Goal: Information Seeking & Learning: Learn about a topic

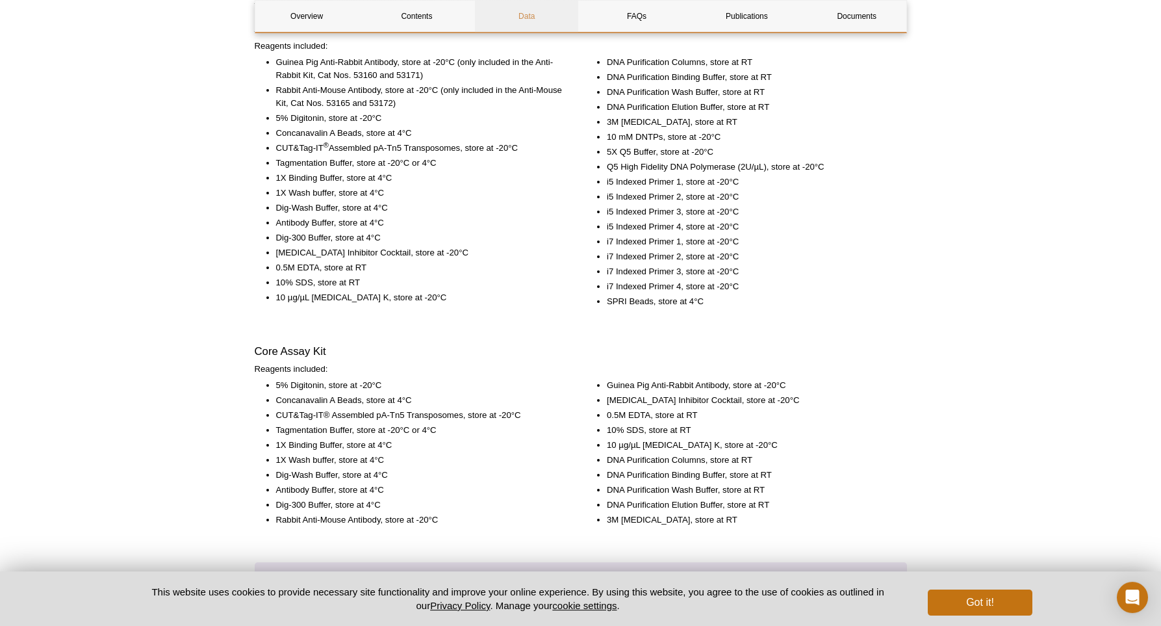
scroll to position [207, 0]
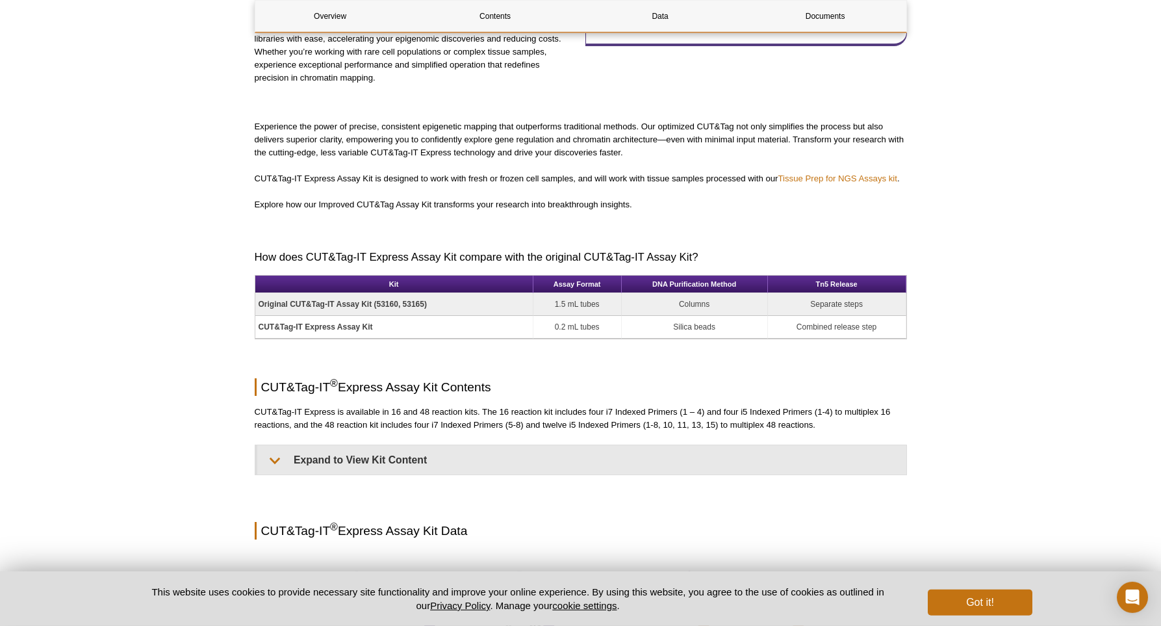
scroll to position [628, 0]
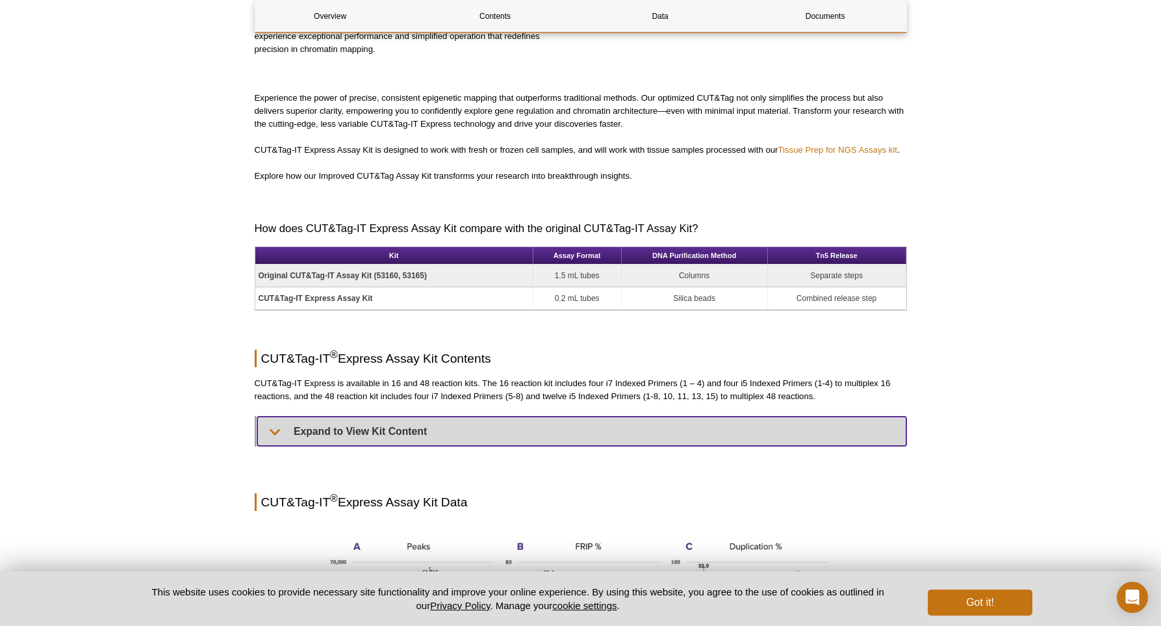
click at [286, 433] on summary "Expand to View Kit Content" at bounding box center [581, 430] width 649 height 29
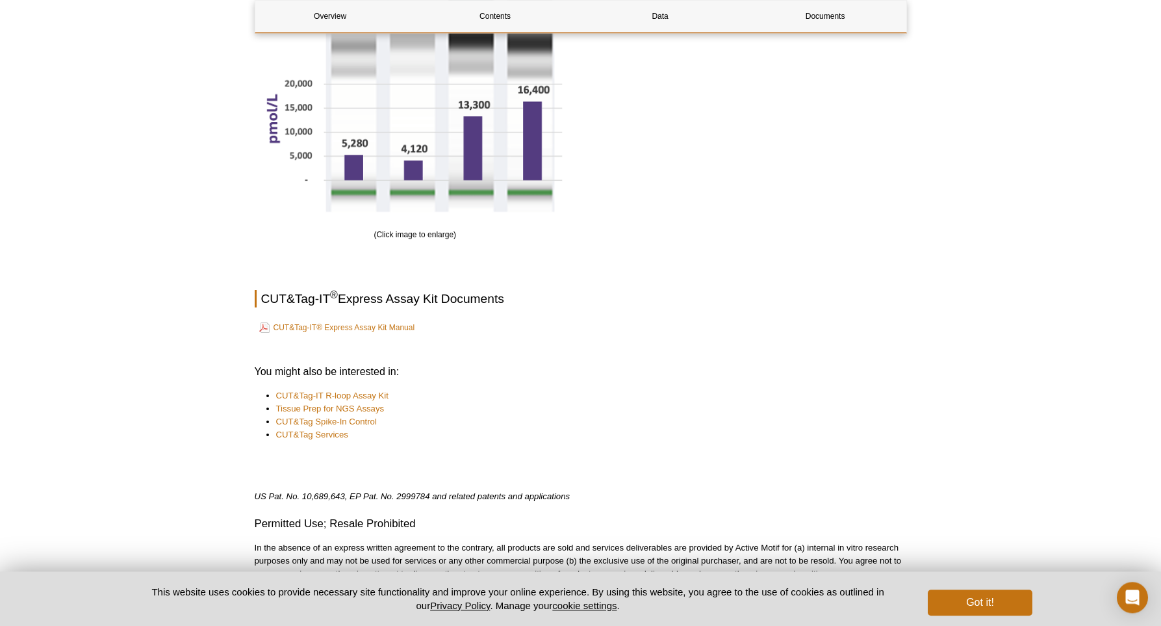
scroll to position [2869, 0]
click at [385, 335] on link "CUT&Tag-IT® Express Assay Kit Manual" at bounding box center [337, 327] width 156 height 16
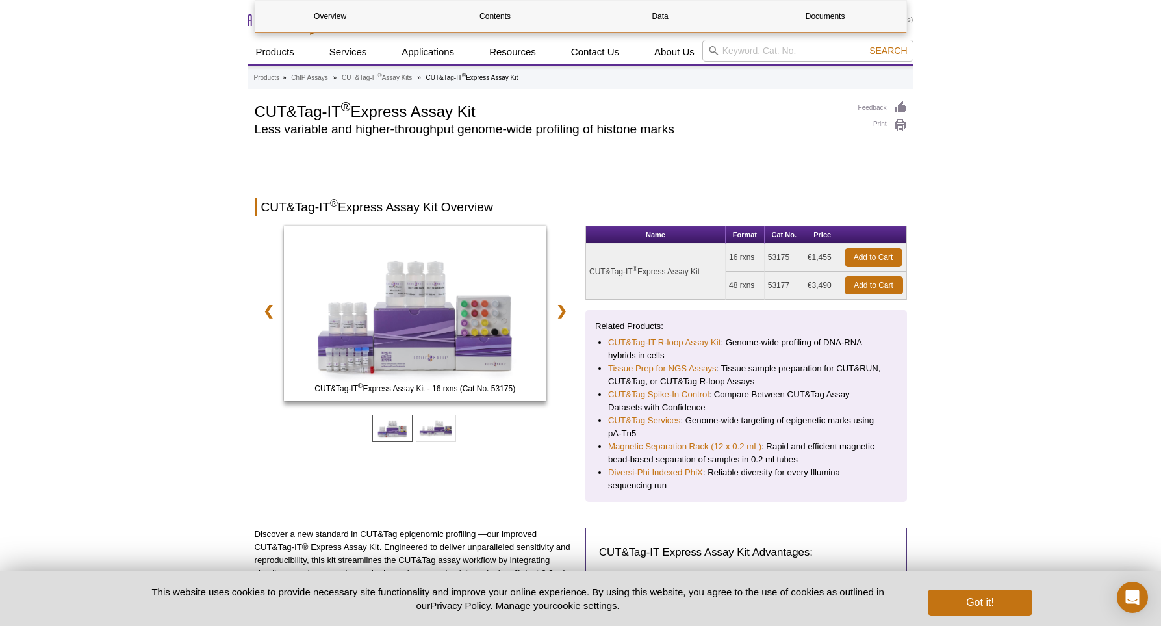
scroll to position [2900, 0]
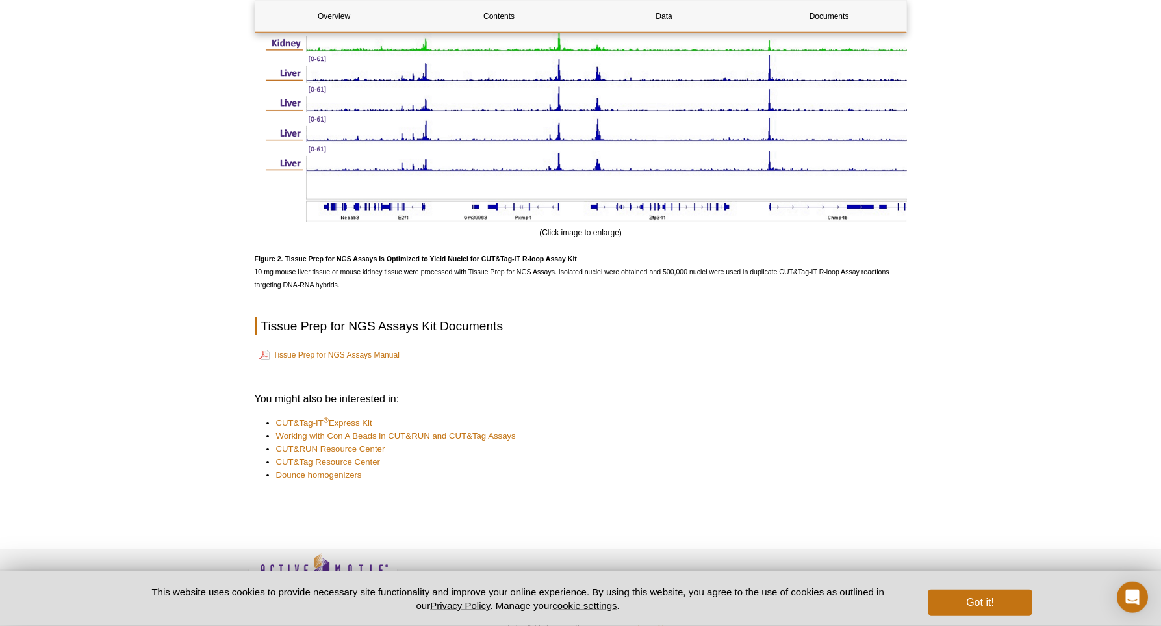
scroll to position [1435, 0]
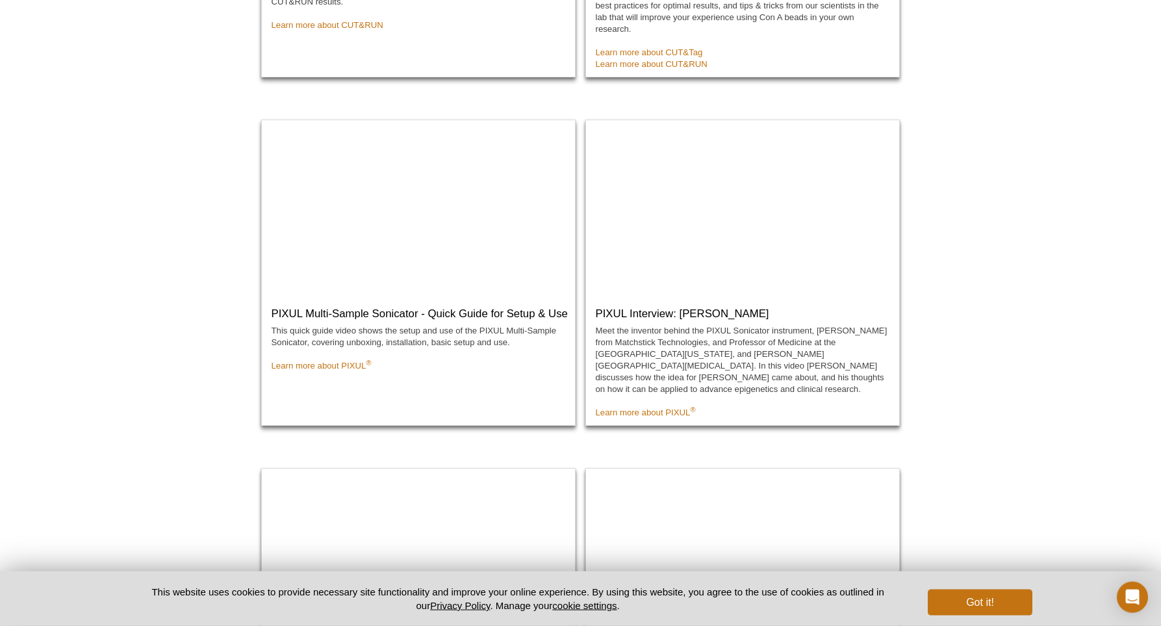
scroll to position [656, 0]
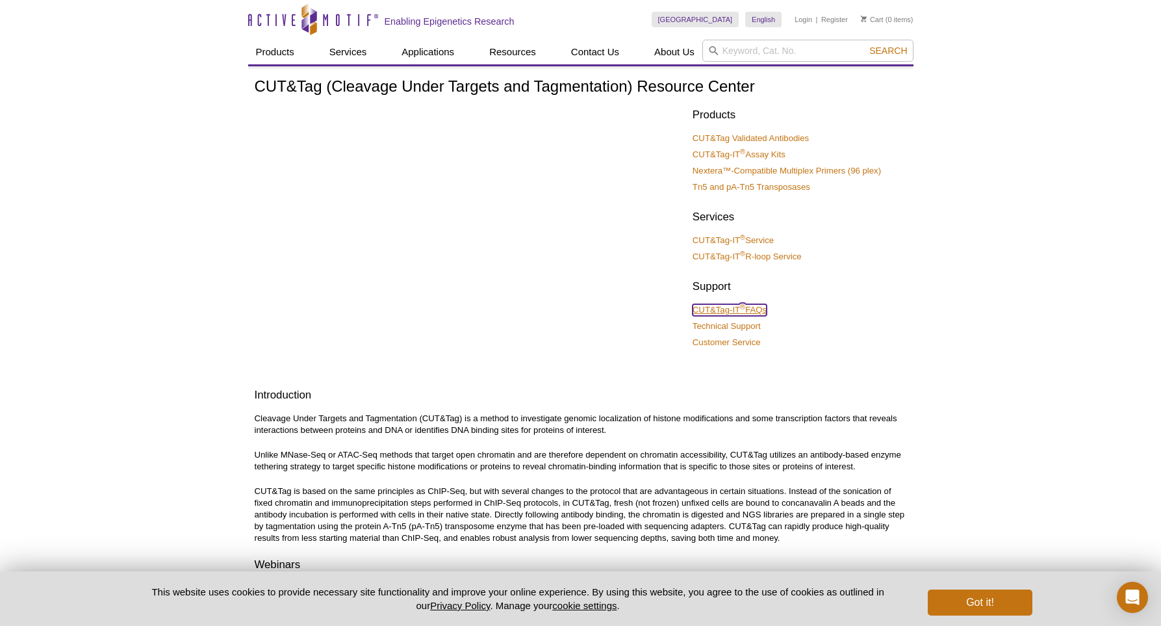
click at [745, 307] on sup "®" at bounding box center [742, 307] width 5 height 8
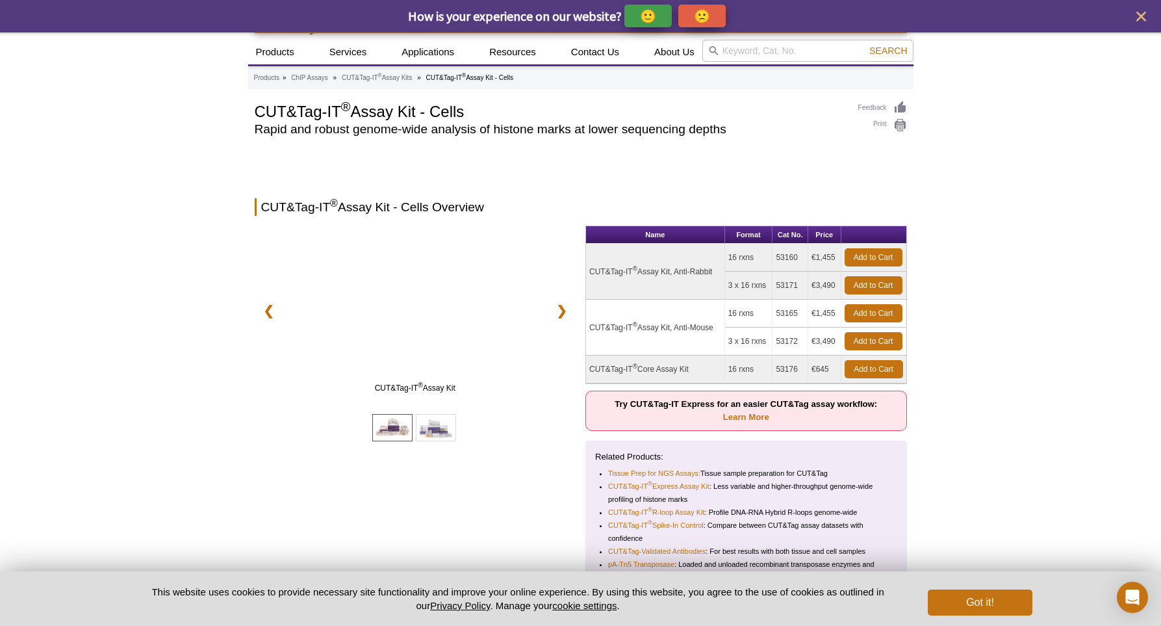
scroll to position [2564, 0]
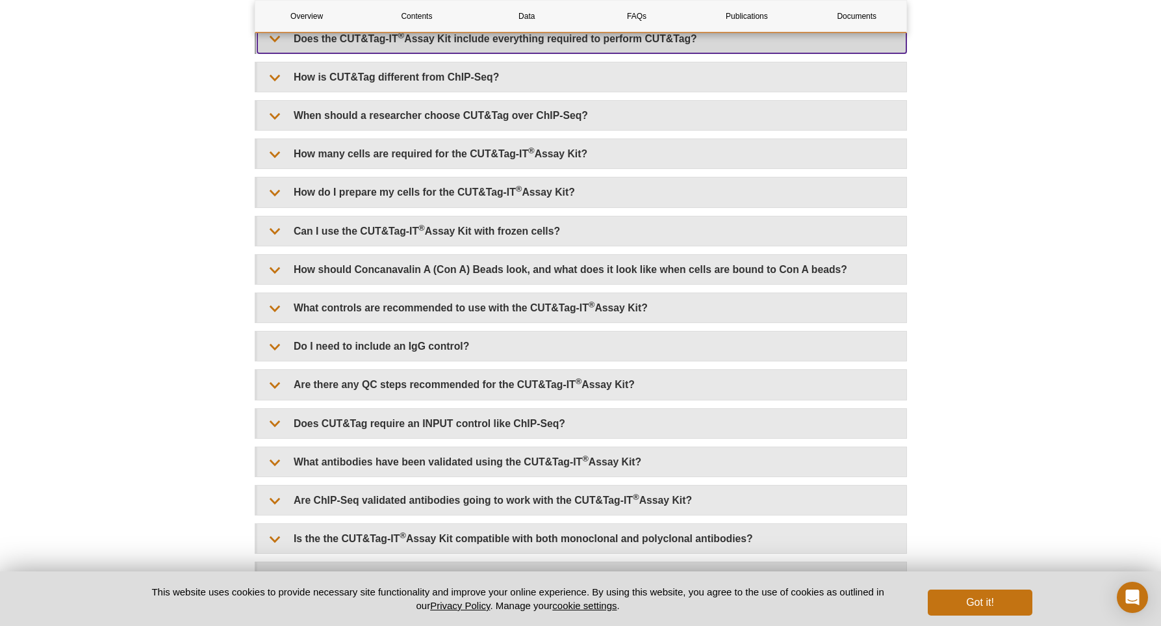
click at [274, 53] on summary "Does the CUT&Tag-IT ® Assay Kit include everything required to perform CUT&Tag?" at bounding box center [581, 38] width 649 height 29
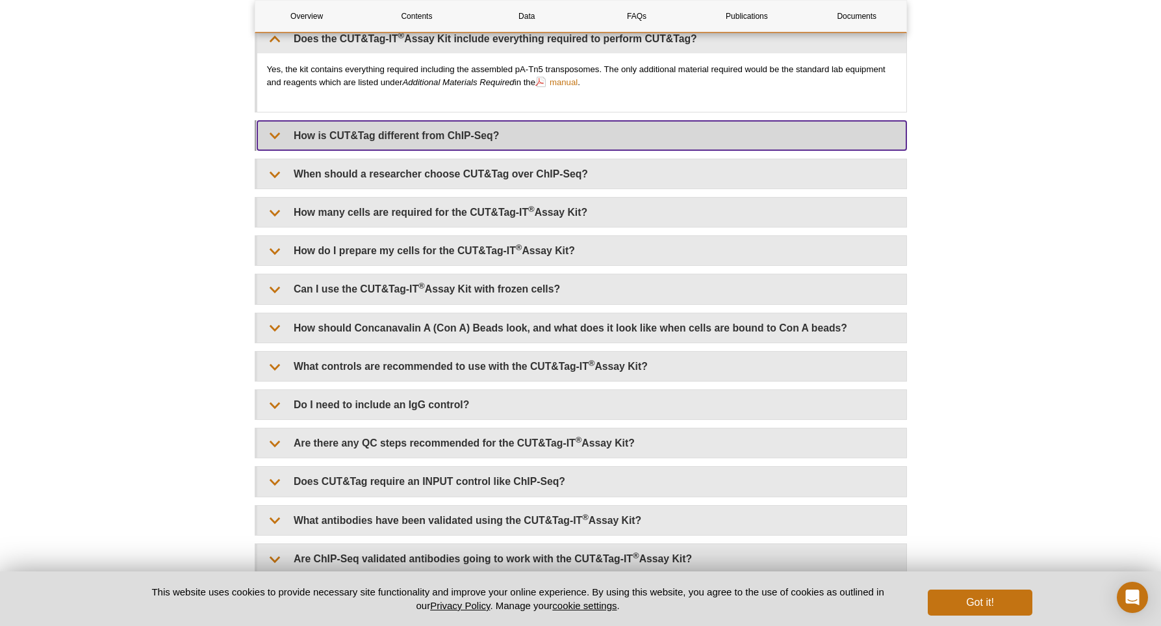
click at [270, 150] on summary "How is CUT&Tag different from ChIP-Seq?" at bounding box center [581, 135] width 649 height 29
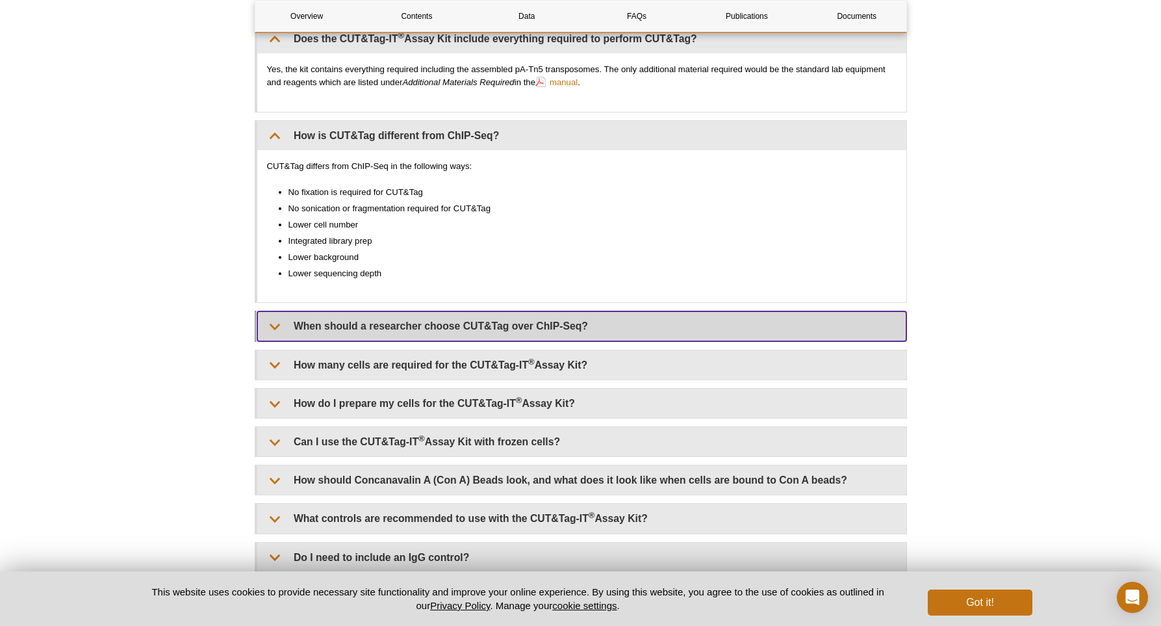
click at [266, 340] on summary "When should a researcher choose CUT&Tag over ChIP-Seq?" at bounding box center [581, 325] width 649 height 29
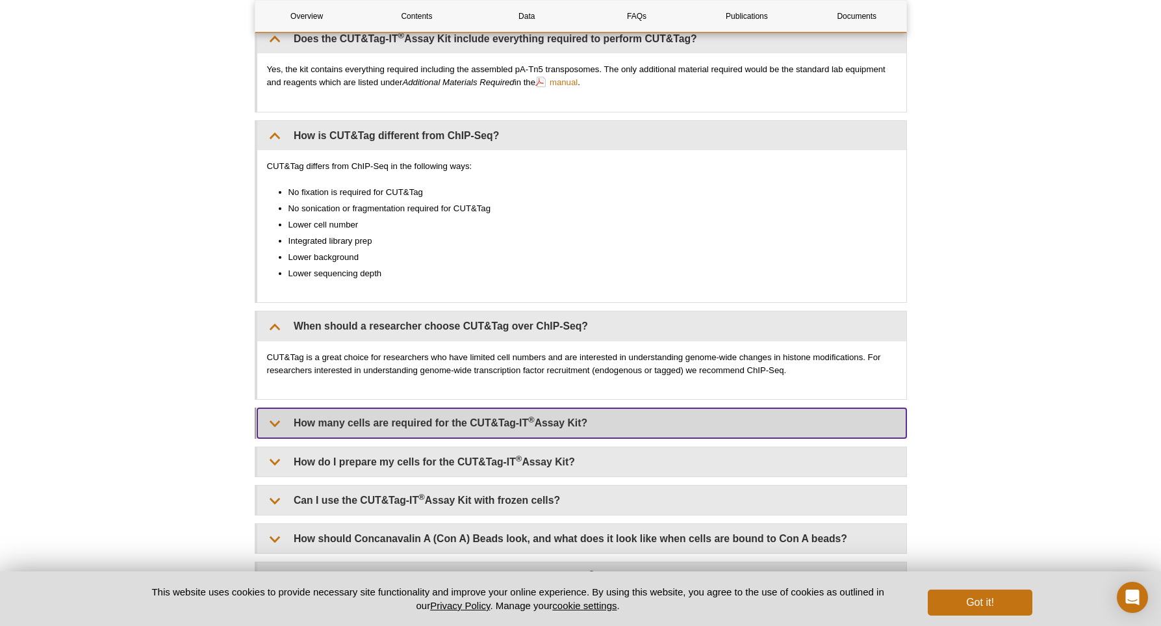
click at [274, 437] on summary "How many cells are required for the CUT&Tag-IT ® Assay Kit?" at bounding box center [581, 422] width 649 height 29
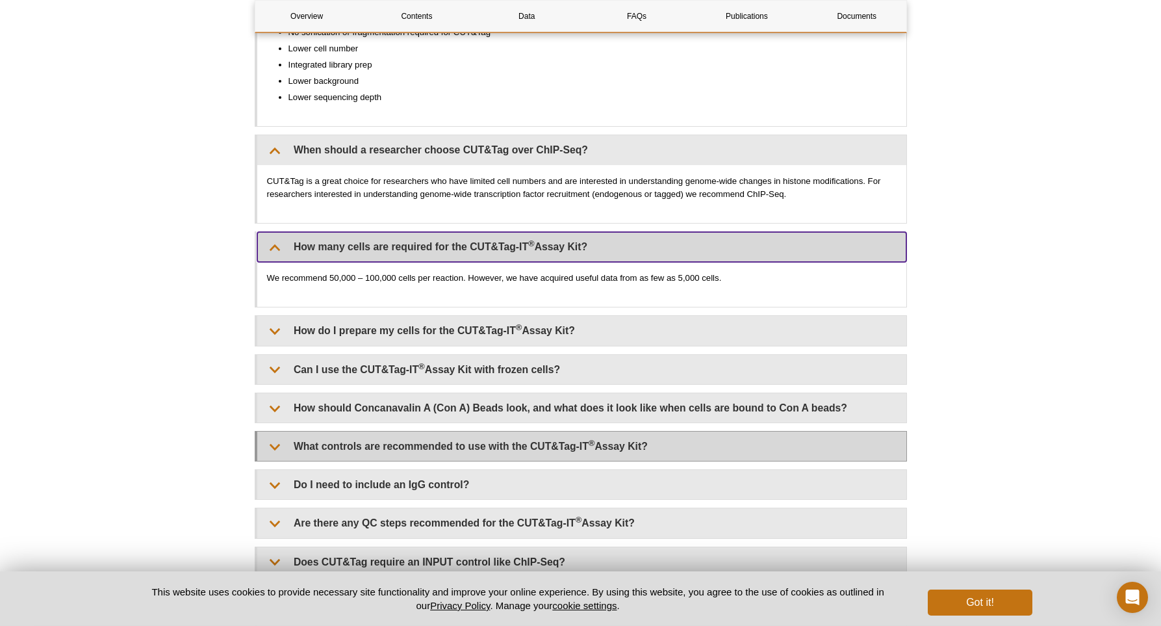
scroll to position [2744, 0]
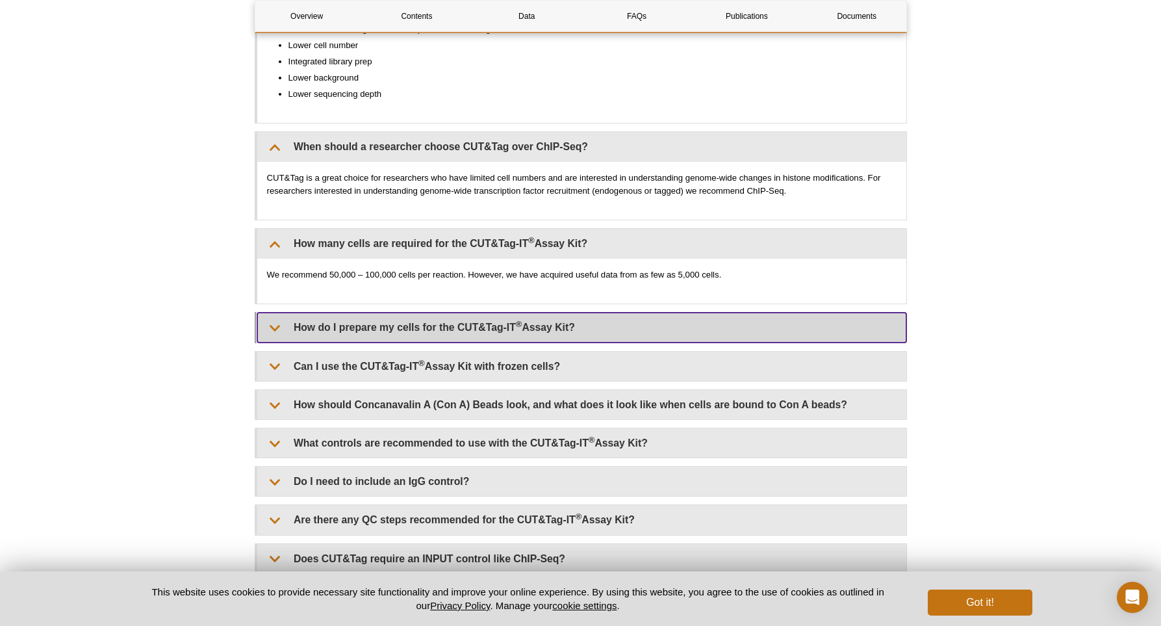
click at [265, 342] on summary "How do I prepare my cells for the CUT&Tag-IT ® Assay Kit?" at bounding box center [581, 327] width 649 height 29
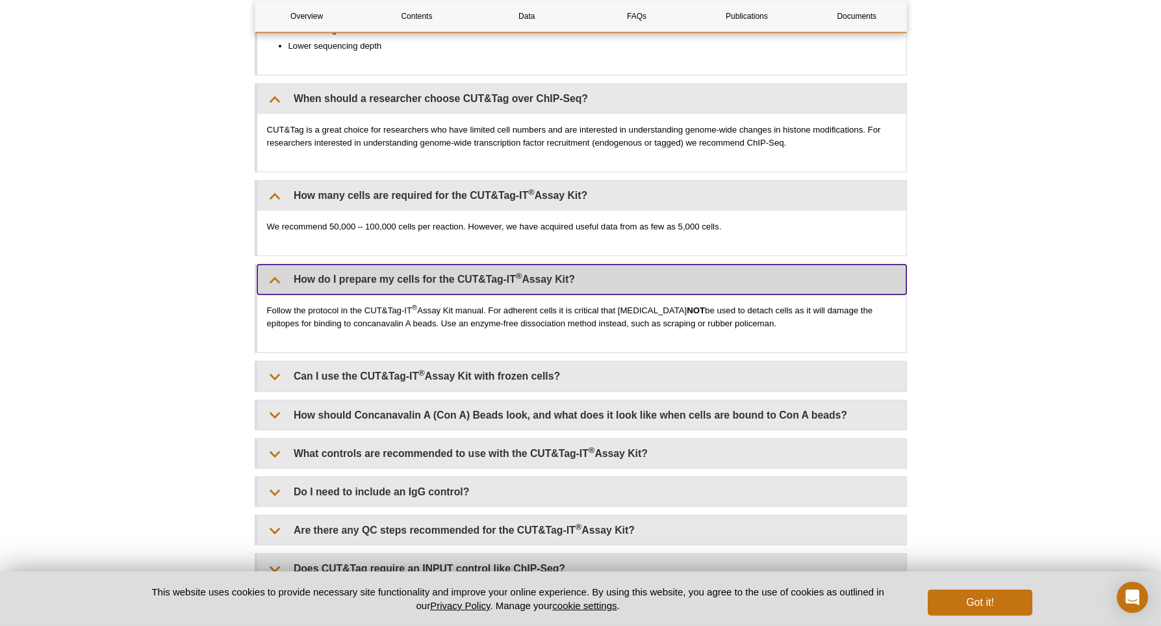
scroll to position [2833, 0]
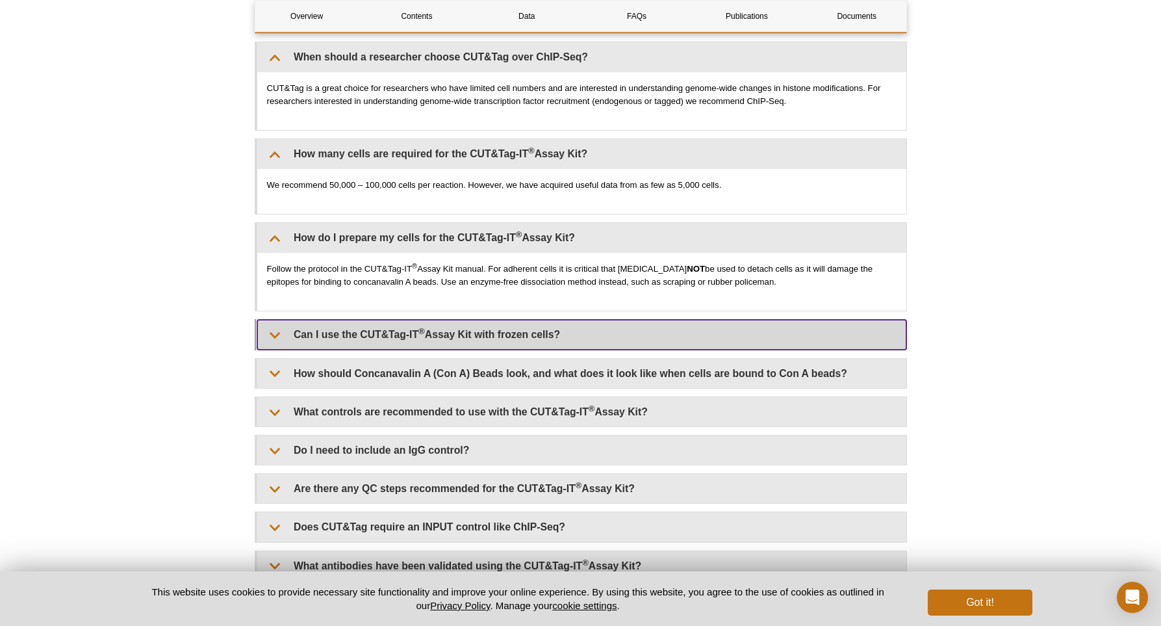
click at [268, 349] on summary "Can I use the CUT&Tag-IT ® Assay Kit with frozen cells?" at bounding box center [581, 334] width 649 height 29
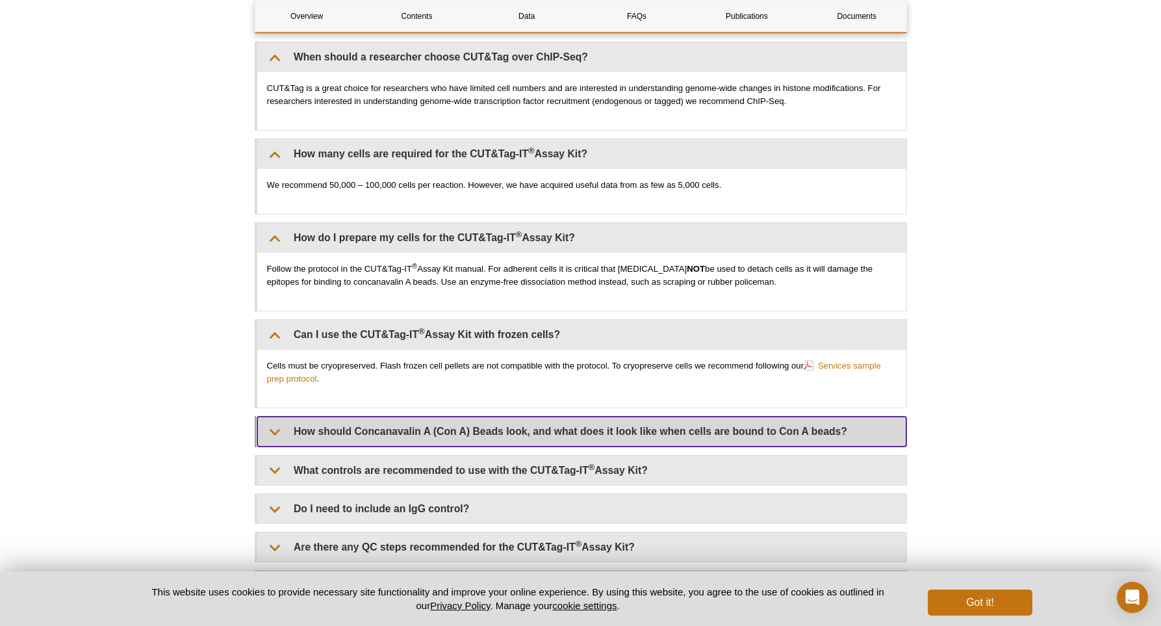
click at [274, 446] on summary "How should Concanavalin A (Con A) Beads look, and what does it look like when c…" at bounding box center [581, 430] width 649 height 29
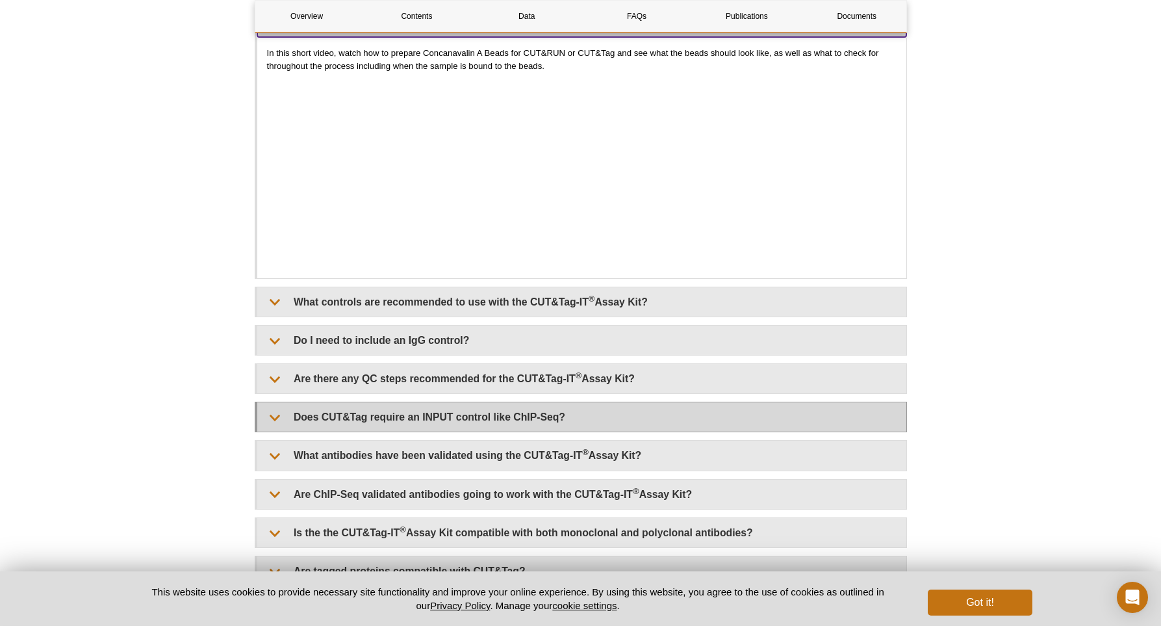
scroll to position [3282, 0]
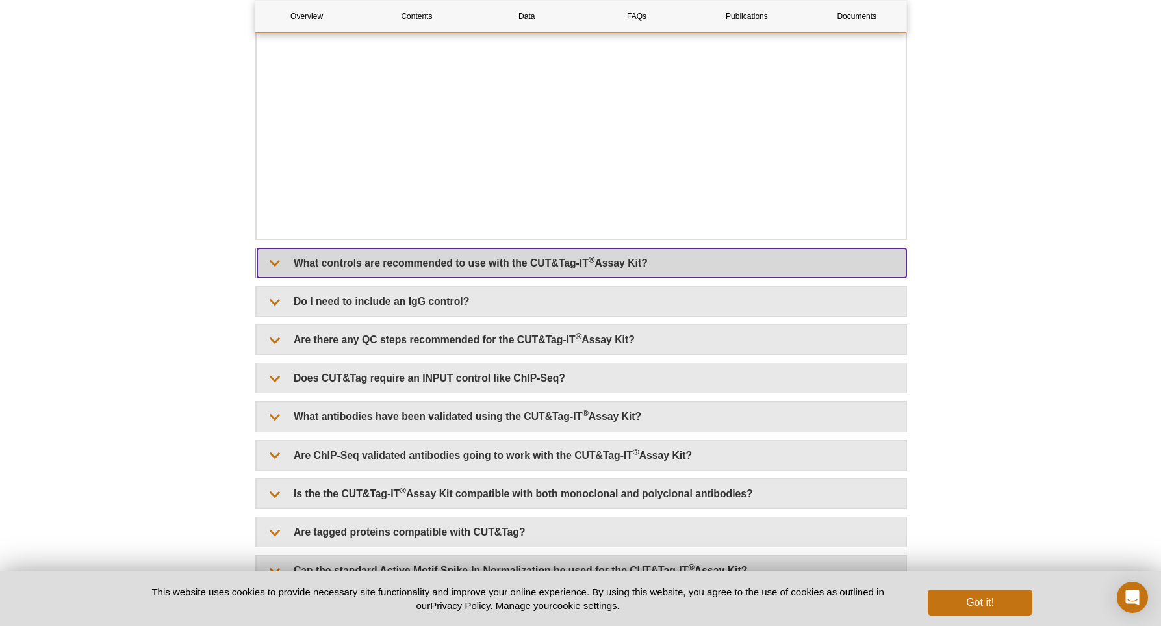
click at [275, 277] on summary "What controls are recommended to use with the CUT&Tag-IT ® Assay Kit?" at bounding box center [581, 262] width 649 height 29
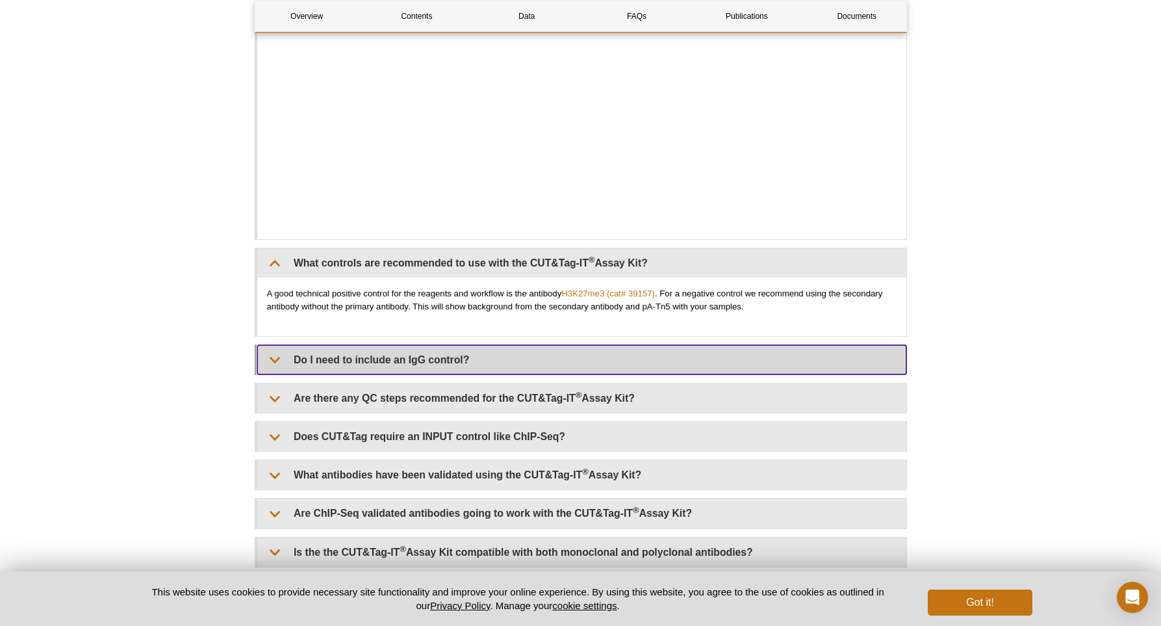
click at [264, 374] on summary "Do I need to include an IgG control?" at bounding box center [581, 359] width 649 height 29
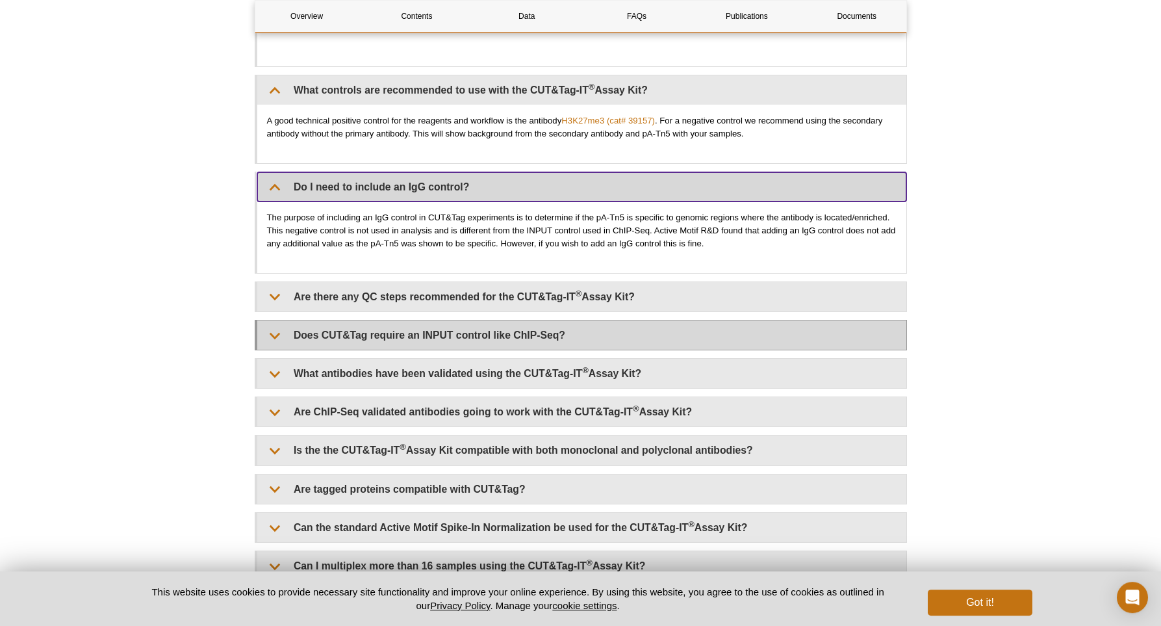
scroll to position [3461, 0]
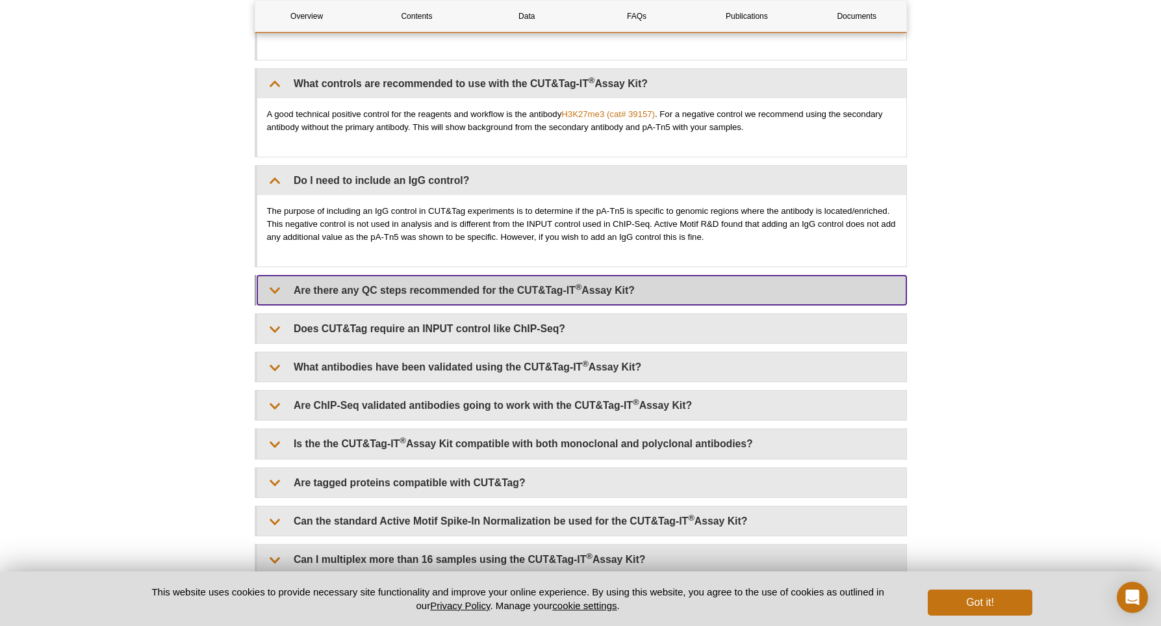
click at [272, 305] on summary "Are there any QC steps recommended for the CUT&Tag-IT ® Assay Kit?" at bounding box center [581, 289] width 649 height 29
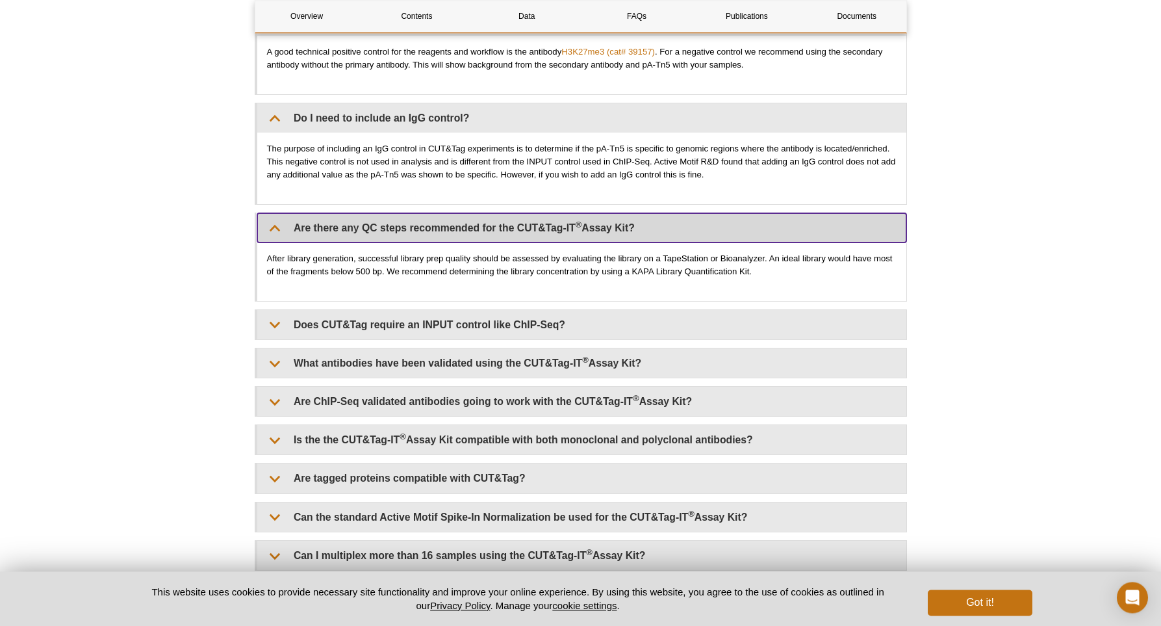
scroll to position [3551, 0]
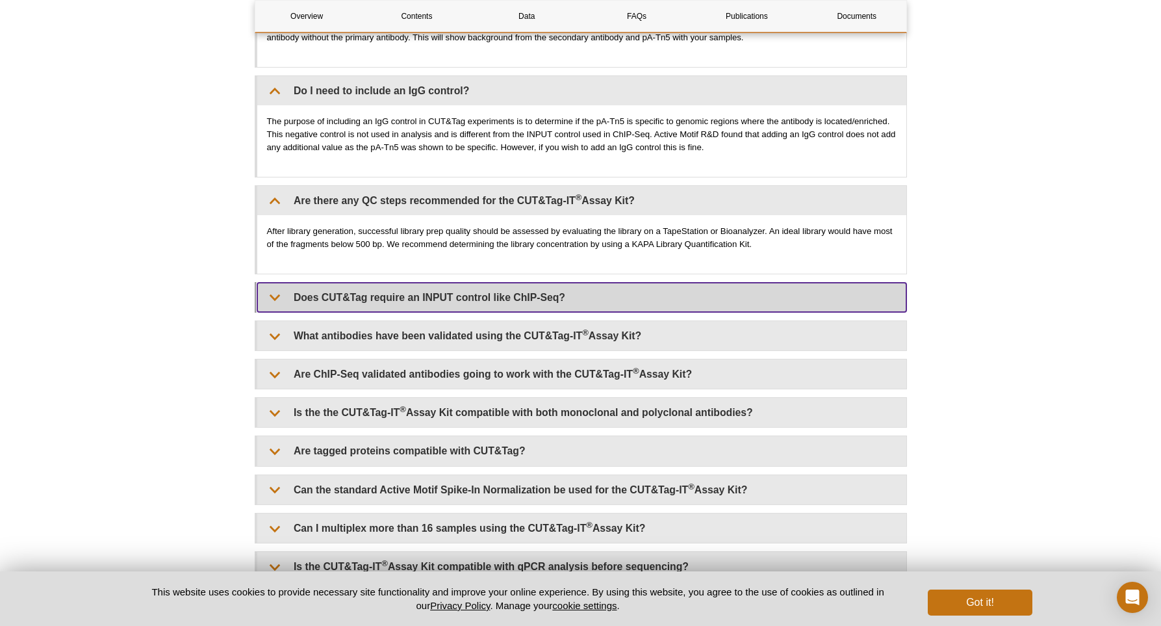
click at [270, 312] on summary "Does CUT&Tag require an INPUT control like ChIP-Seq?" at bounding box center [581, 297] width 649 height 29
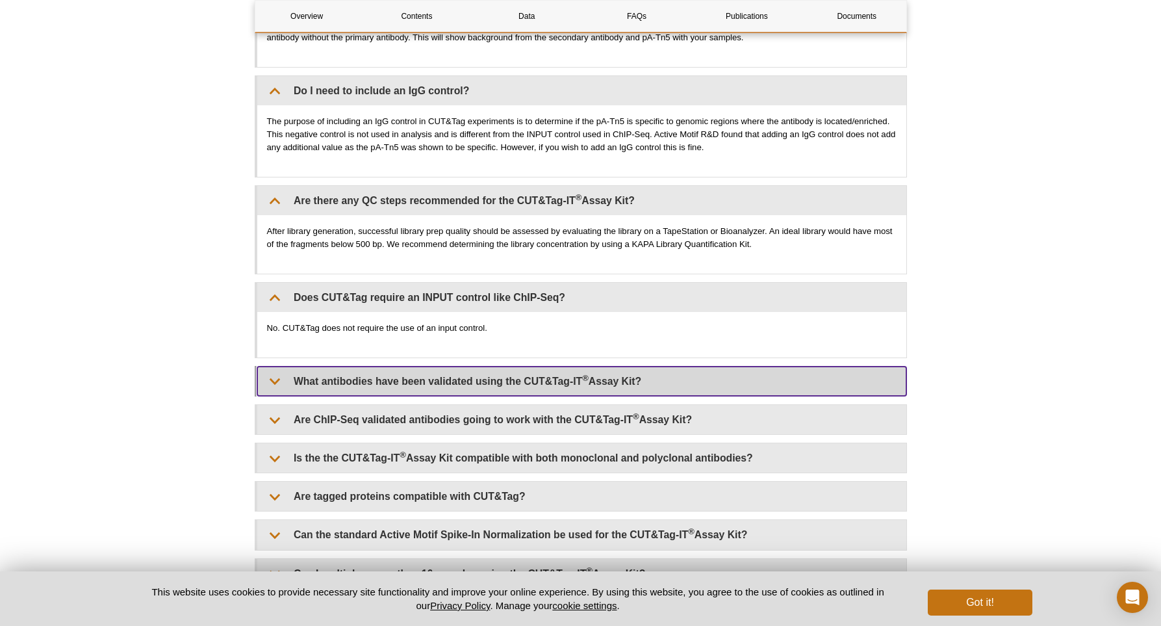
click at [269, 396] on summary "What antibodies have been validated using the CUT&Tag-IT ® Assay Kit?" at bounding box center [581, 380] width 649 height 29
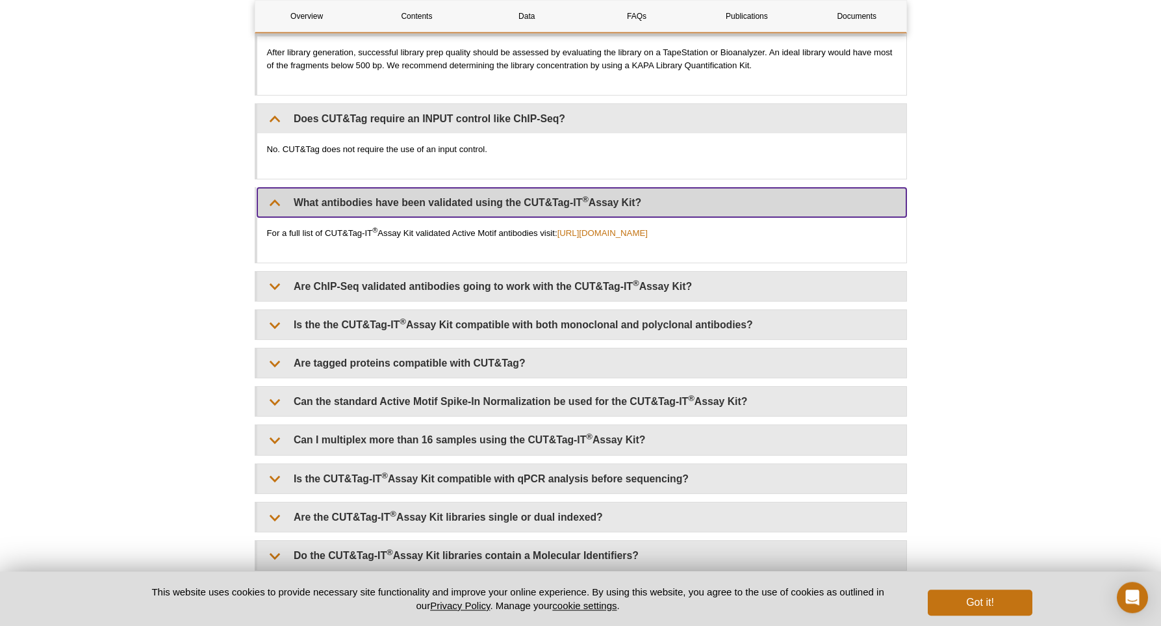
scroll to position [3730, 0]
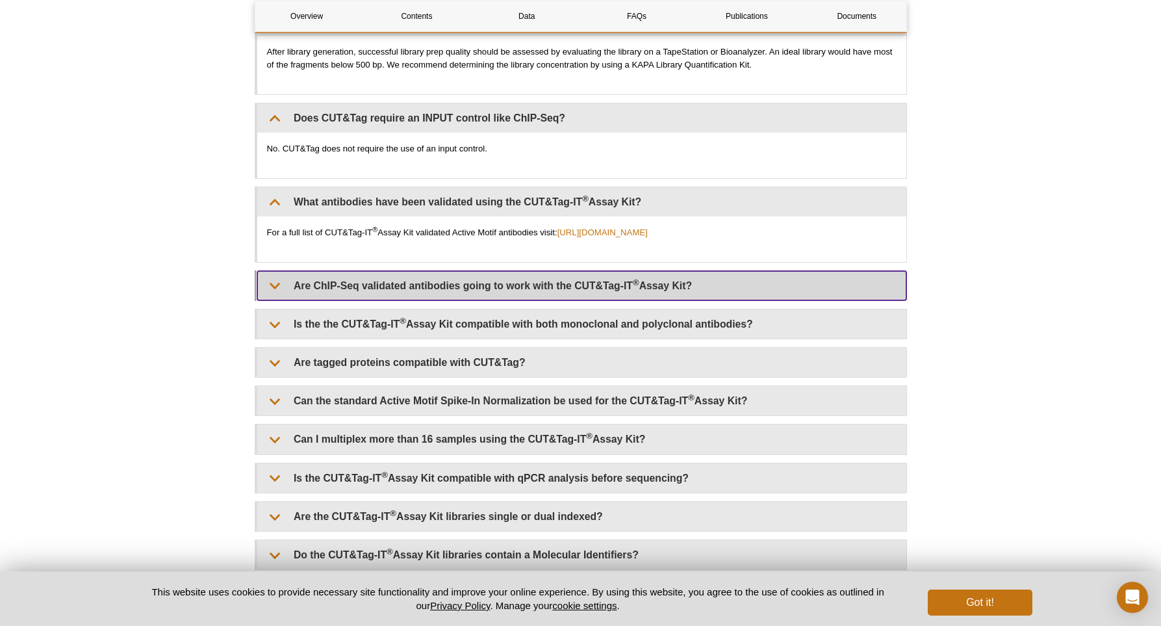
click at [272, 300] on summary "Are ChIP-Seq validated antibodies going to work with the CUT&Tag-IT ® Assay Kit?" at bounding box center [581, 285] width 649 height 29
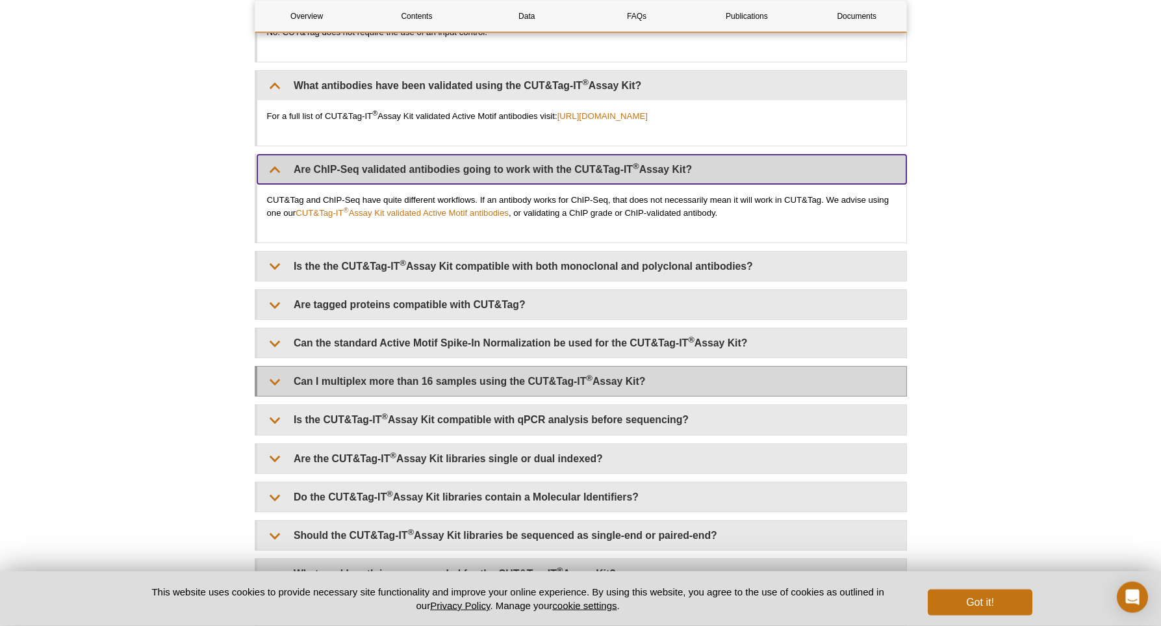
scroll to position [3909, 0]
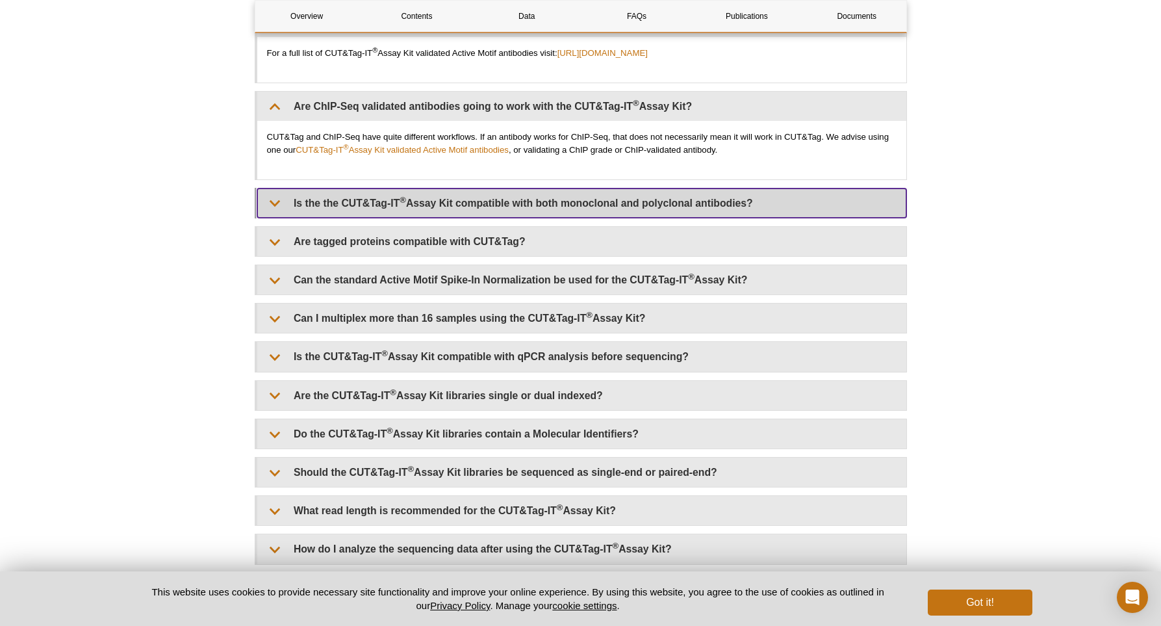
click at [277, 218] on summary "Is the the CUT&Tag-IT ® Assay Kit compatible with both monoclonal and polyclona…" at bounding box center [581, 202] width 649 height 29
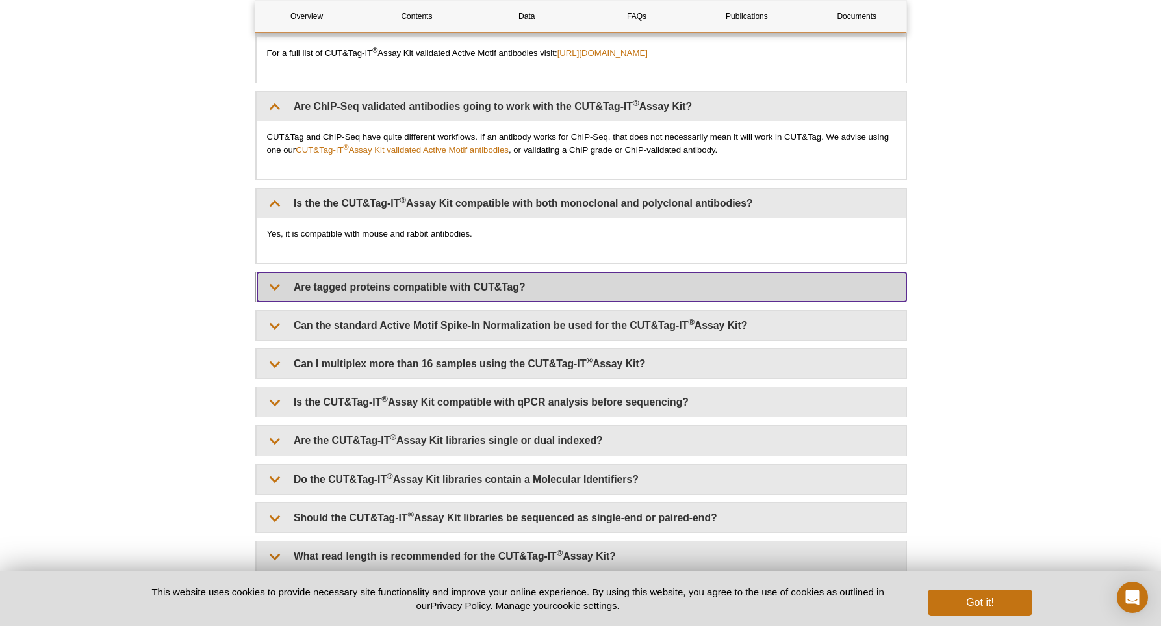
click at [274, 300] on summary "Are tagged proteins compatible with CUT&Tag?" at bounding box center [581, 286] width 649 height 29
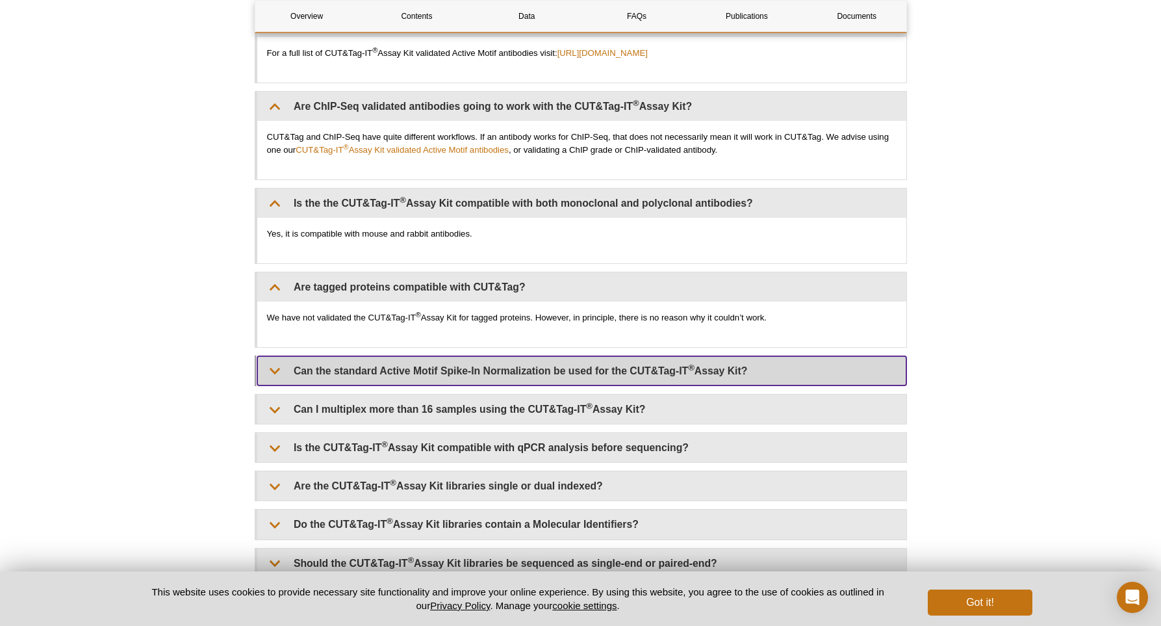
click at [277, 385] on summary "Can the standard Active Motif Spike-In Normalization be used for the CUT&Tag-IT…" at bounding box center [581, 370] width 649 height 29
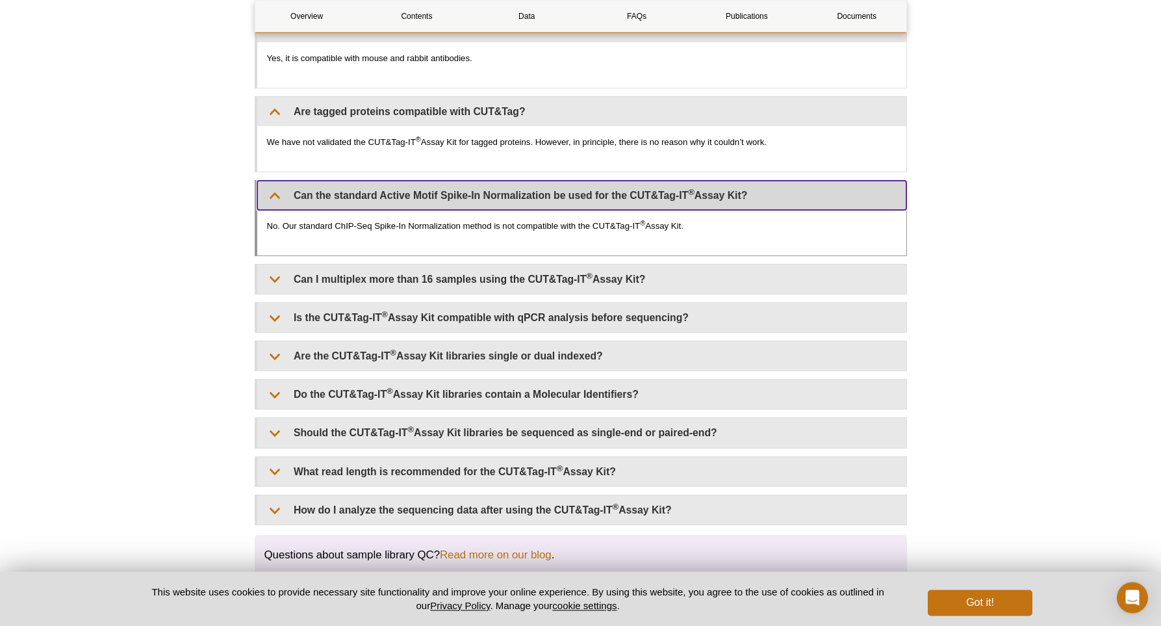
scroll to position [4089, 0]
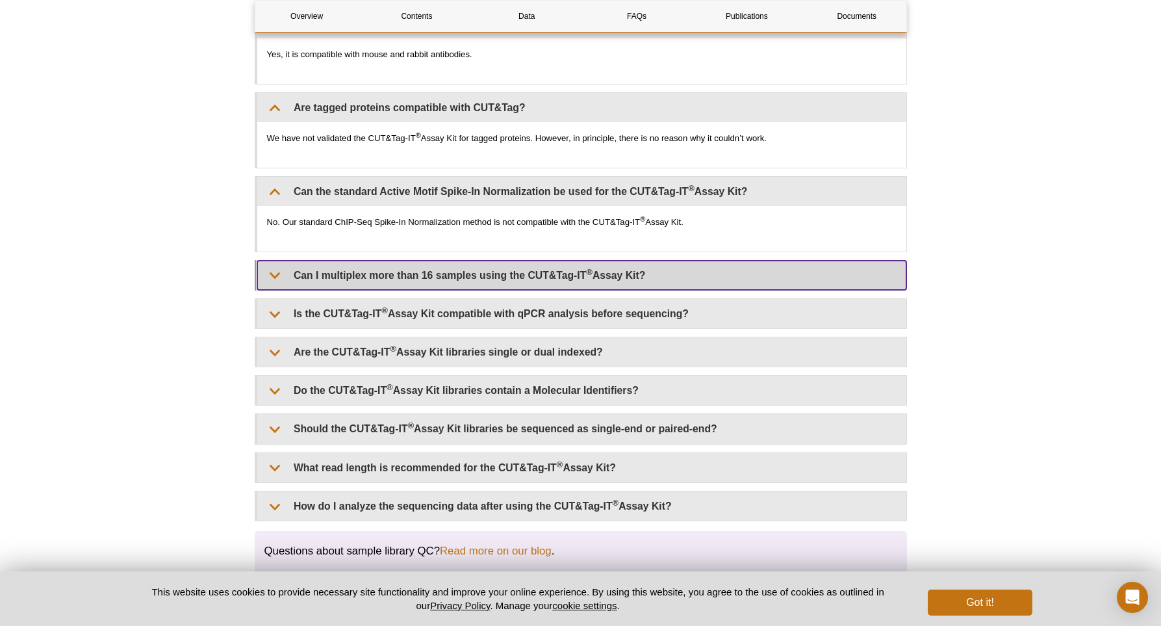
click at [274, 290] on summary "Can I multiplex more than 16 samples using the CUT&Tag-IT ® Assay Kit?" at bounding box center [581, 275] width 649 height 29
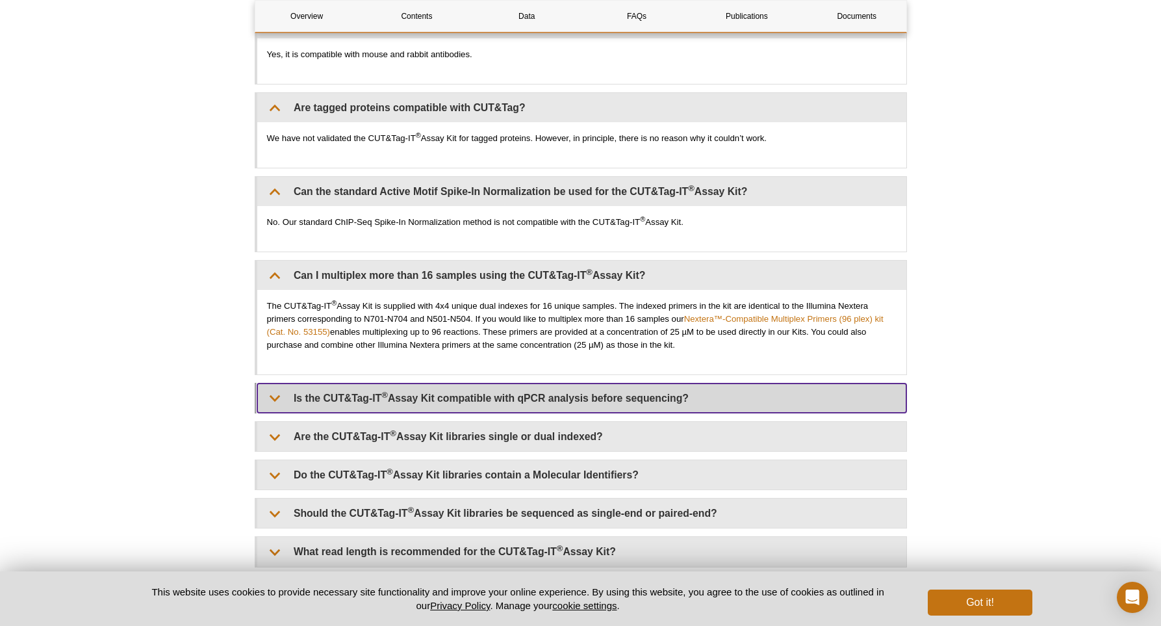
click at [267, 413] on summary "Is the CUT&Tag-IT ® Assay Kit compatible with qPCR analysis before sequencing?" at bounding box center [581, 397] width 649 height 29
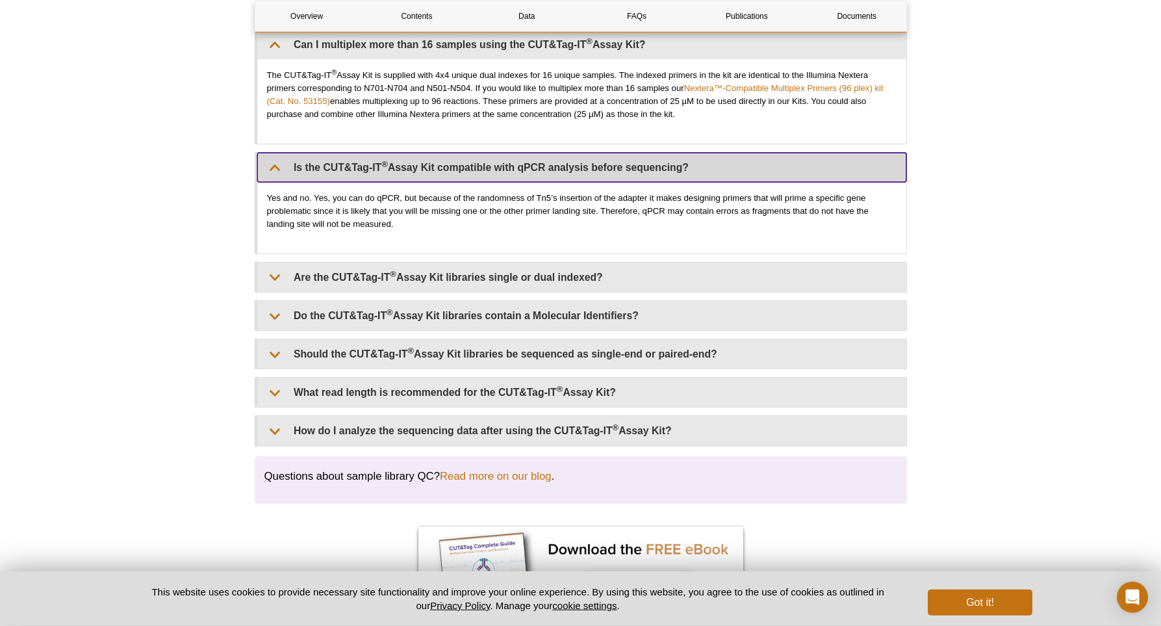
scroll to position [4358, 0]
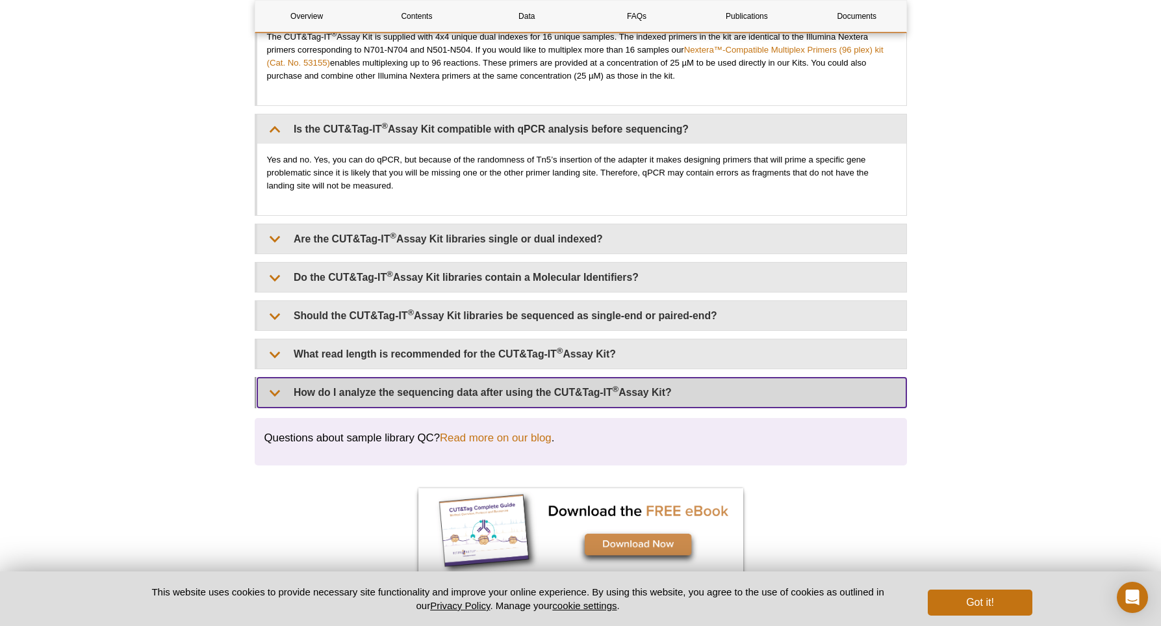
click at [278, 407] on summary "How do I analyze the sequencing data after using the CUT&Tag-IT ® Assay Kit?" at bounding box center [581, 391] width 649 height 29
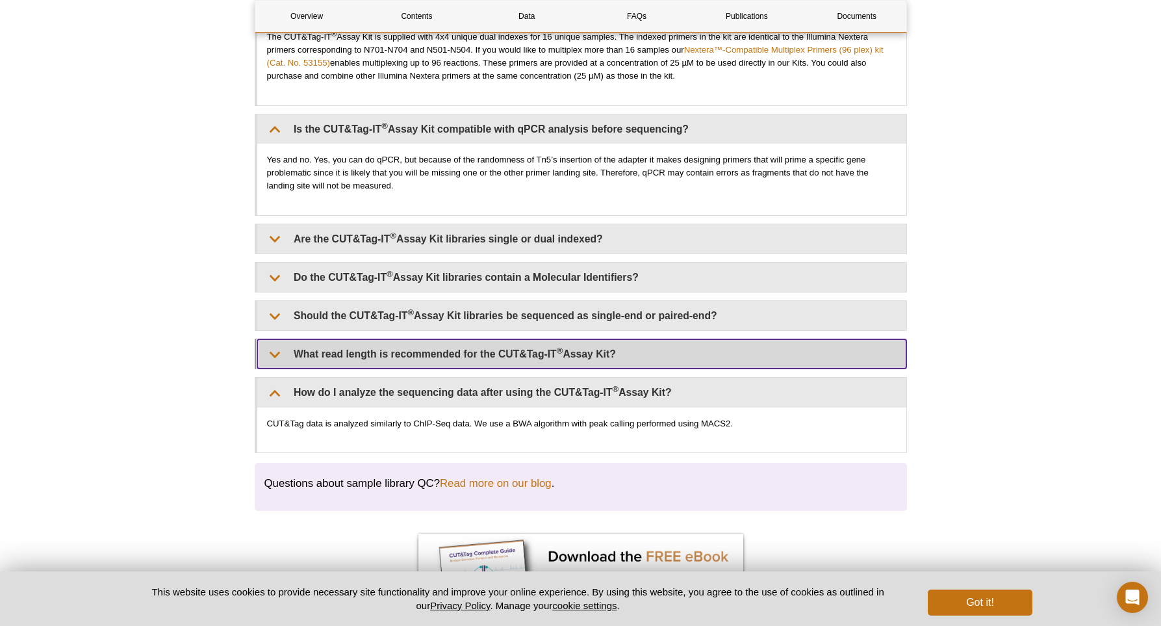
click at [275, 368] on summary "What read length is recommended for the CUT&Tag-IT ® Assay Kit?" at bounding box center [581, 353] width 649 height 29
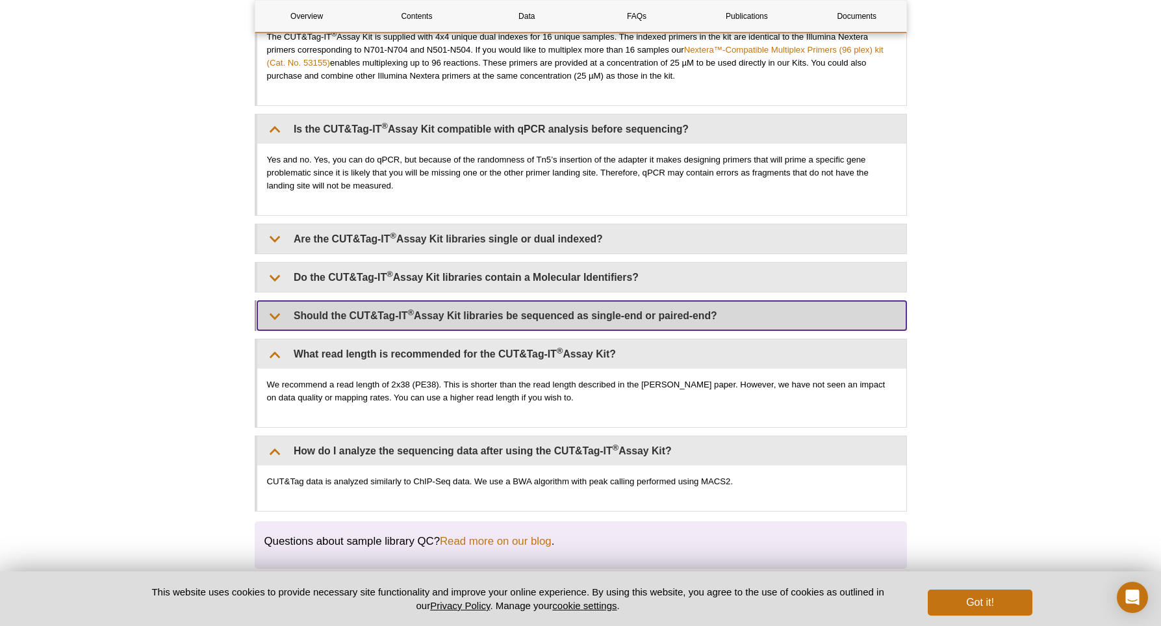
click at [275, 330] on summary "Should the CUT&Tag-IT ® Assay Kit libraries be sequenced as single-end or paire…" at bounding box center [581, 315] width 649 height 29
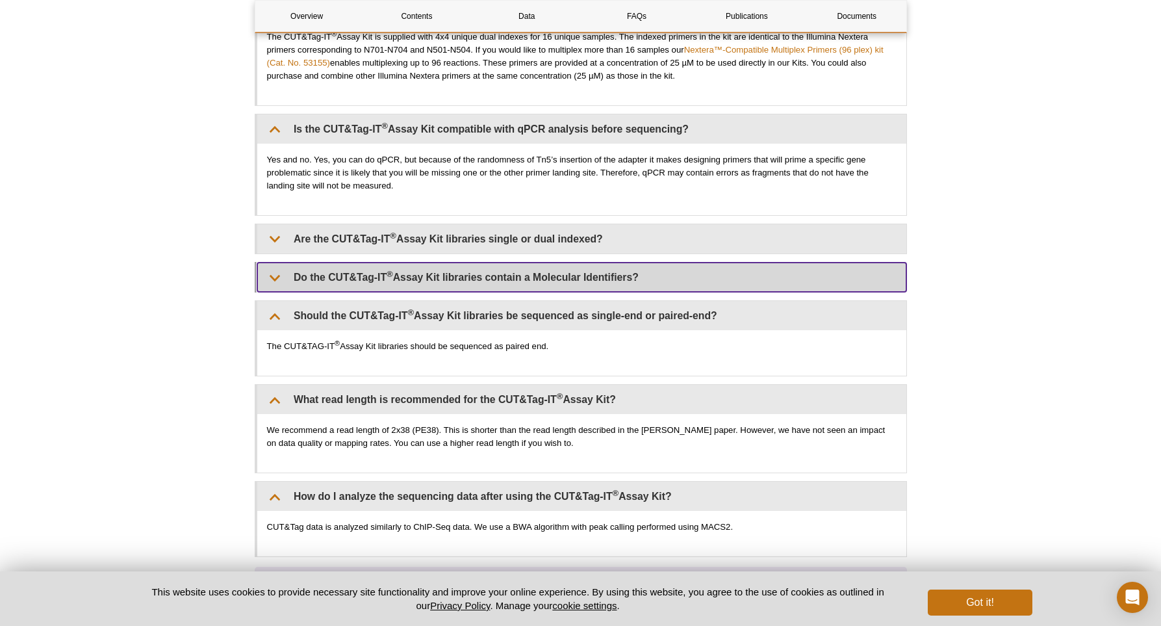
click at [279, 292] on summary "Do the CUT&Tag-IT ® Assay Kit libraries contain a Molecular Identifiers?" at bounding box center [581, 276] width 649 height 29
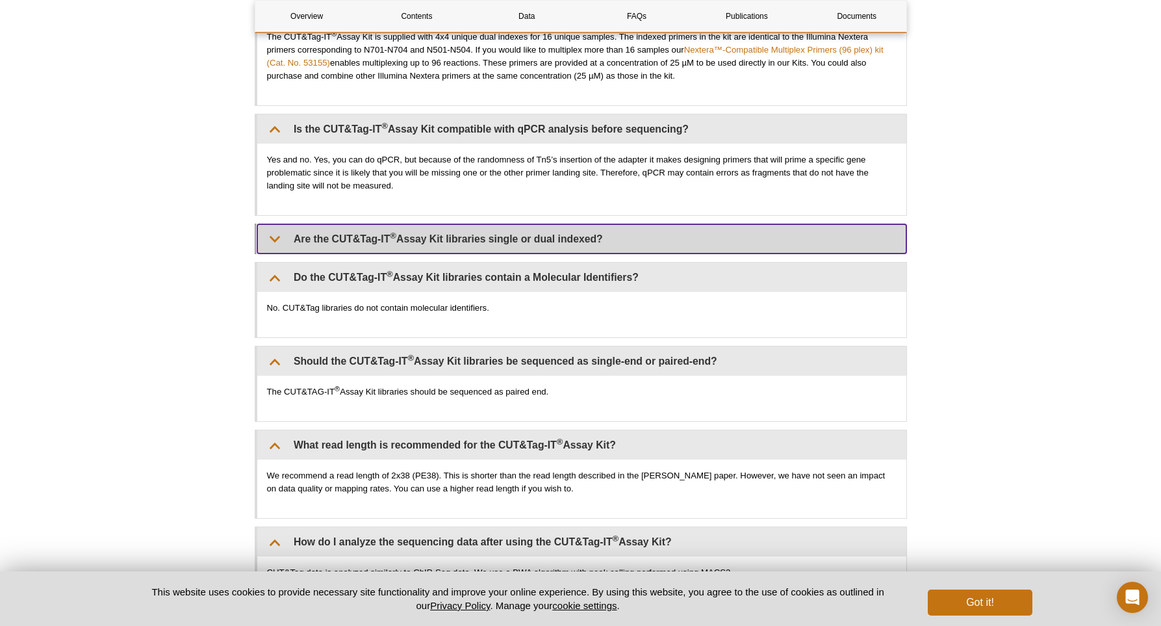
click at [281, 253] on summary "Are the CUT&Tag-IT ® Assay Kit libraries single or dual indexed?" at bounding box center [581, 238] width 649 height 29
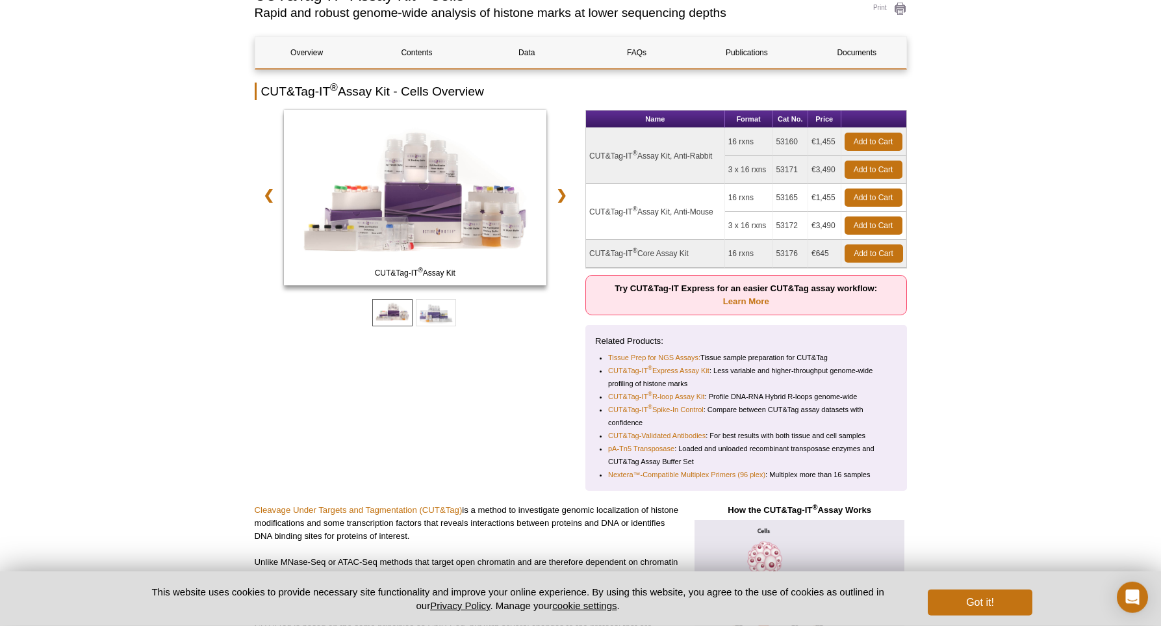
scroll to position [144, 0]
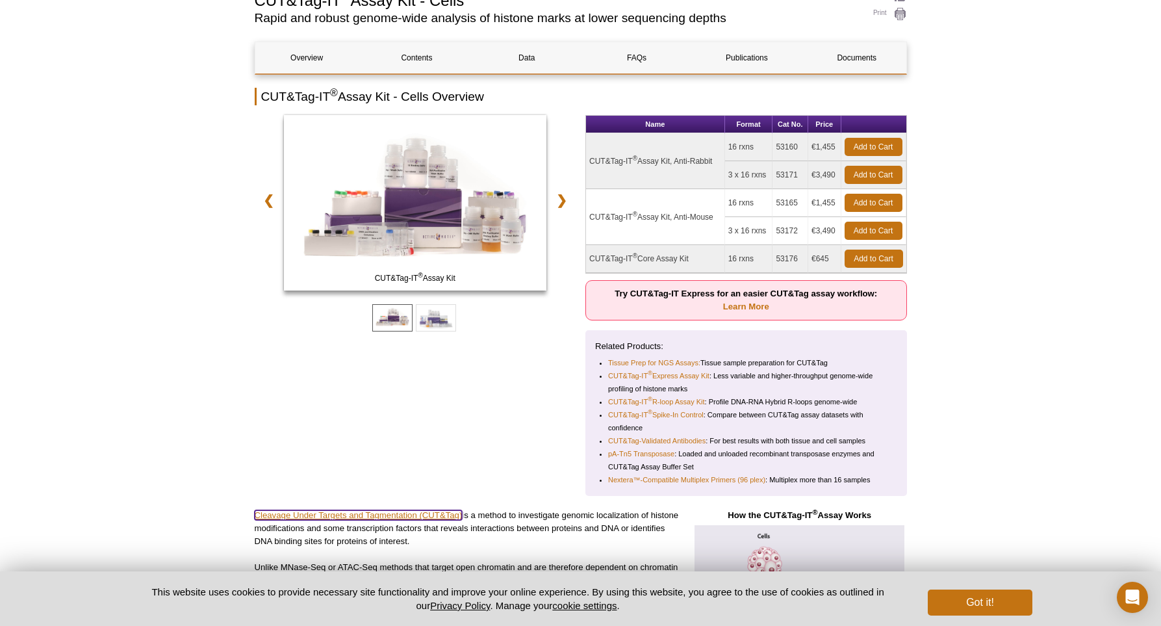
click at [381, 513] on link "Cleavage Under Targets and Tagmentation (CUT&Tag)" at bounding box center [359, 515] width 208 height 10
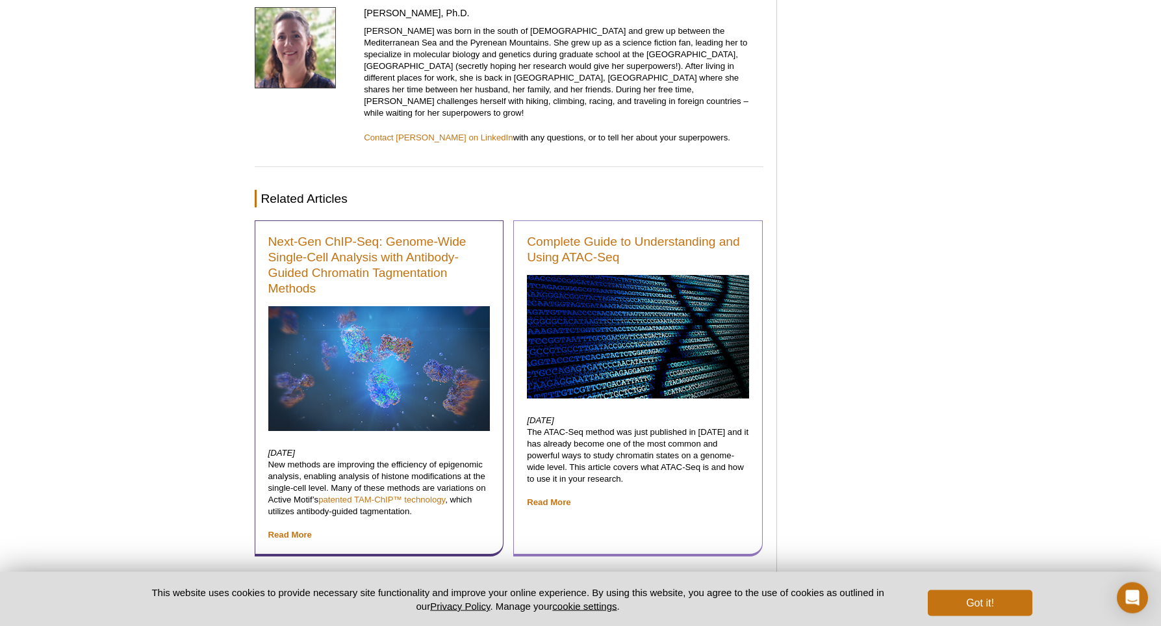
scroll to position [6397, 0]
